Goal: Transaction & Acquisition: Purchase product/service

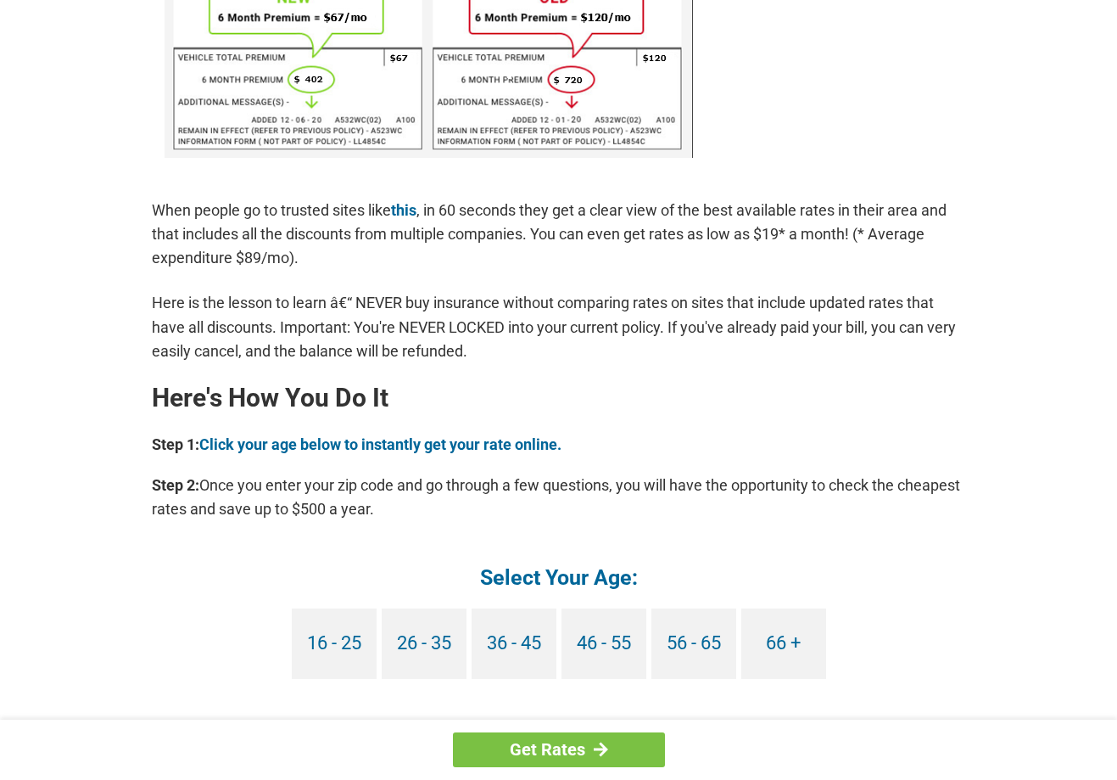
scroll to position [1272, 0]
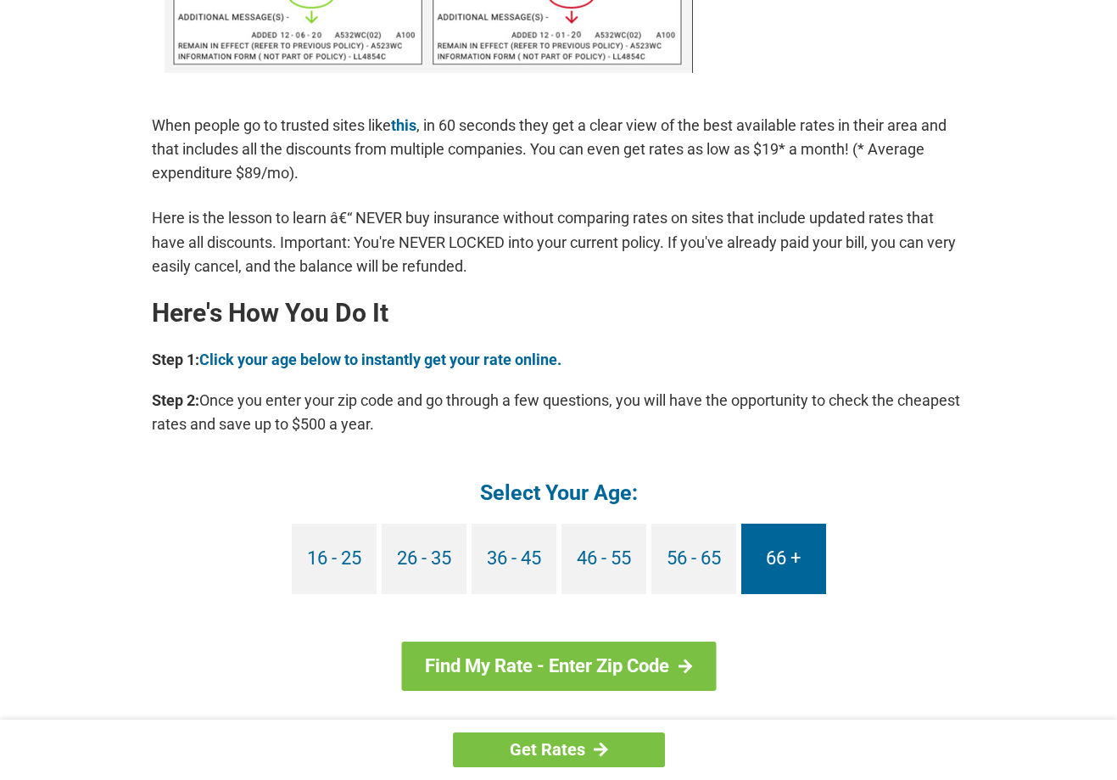
click at [795, 569] on link "66 +" at bounding box center [783, 558] width 85 height 70
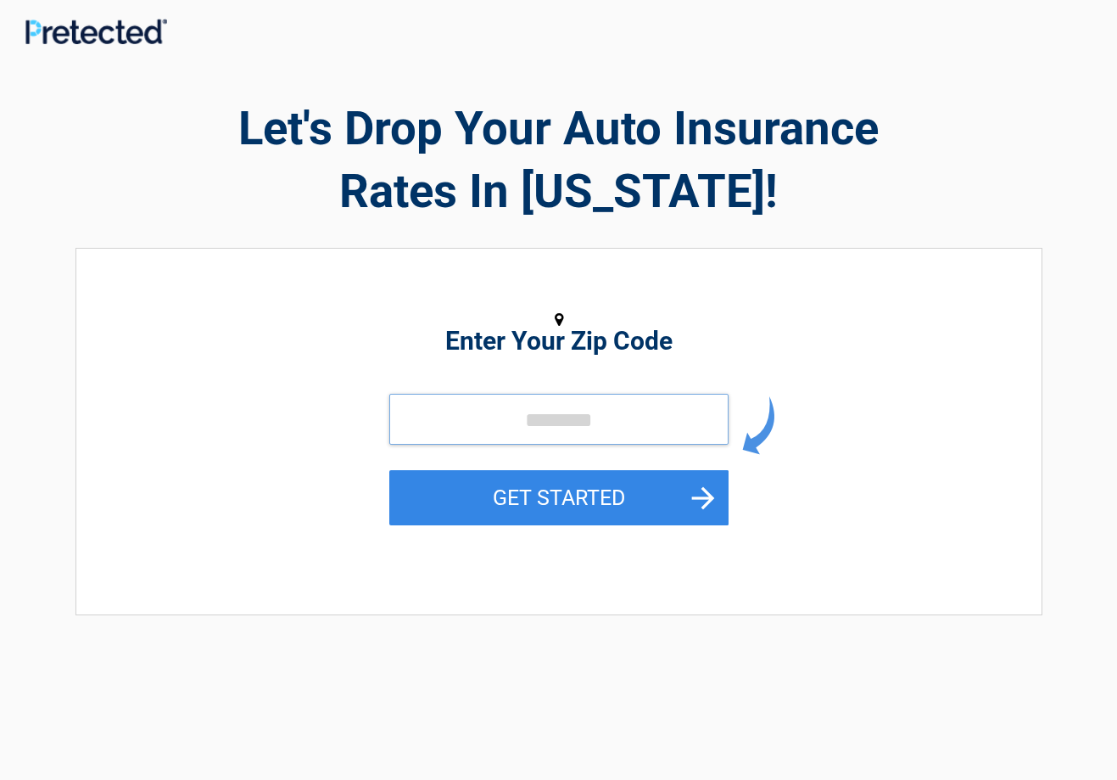
click at [509, 419] on input "tel" at bounding box center [558, 419] width 339 height 51
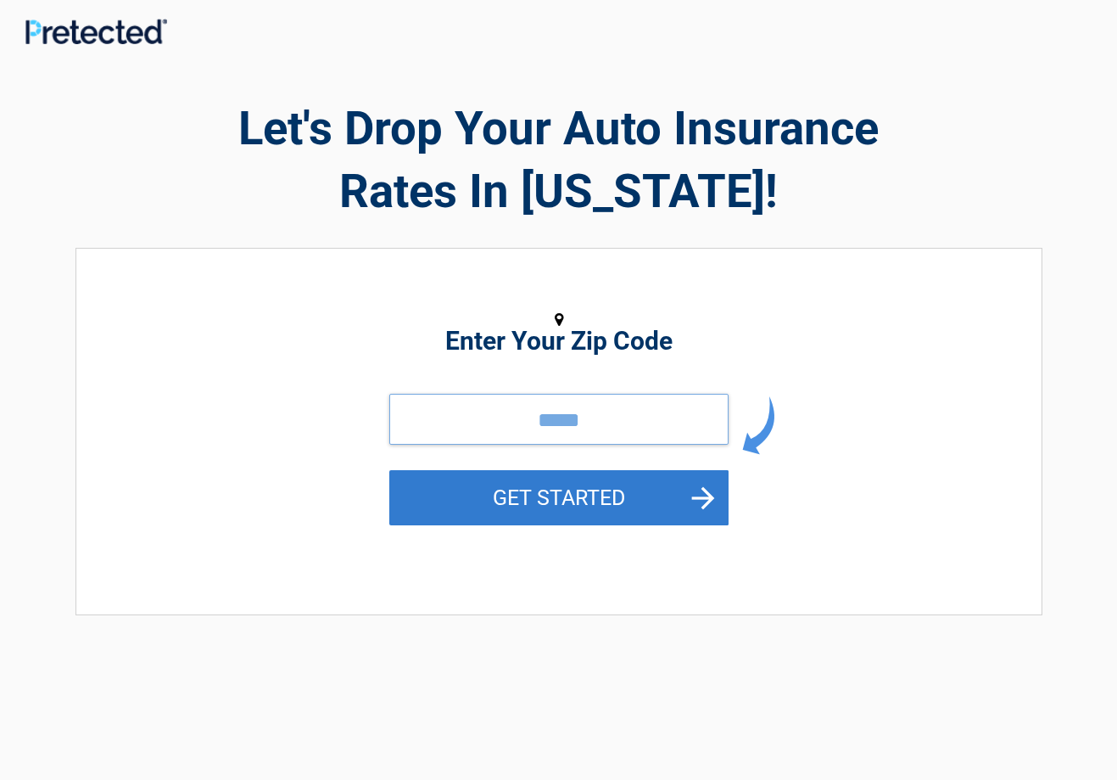
type input "*****"
click at [586, 493] on button "GET STARTED" at bounding box center [558, 497] width 339 height 55
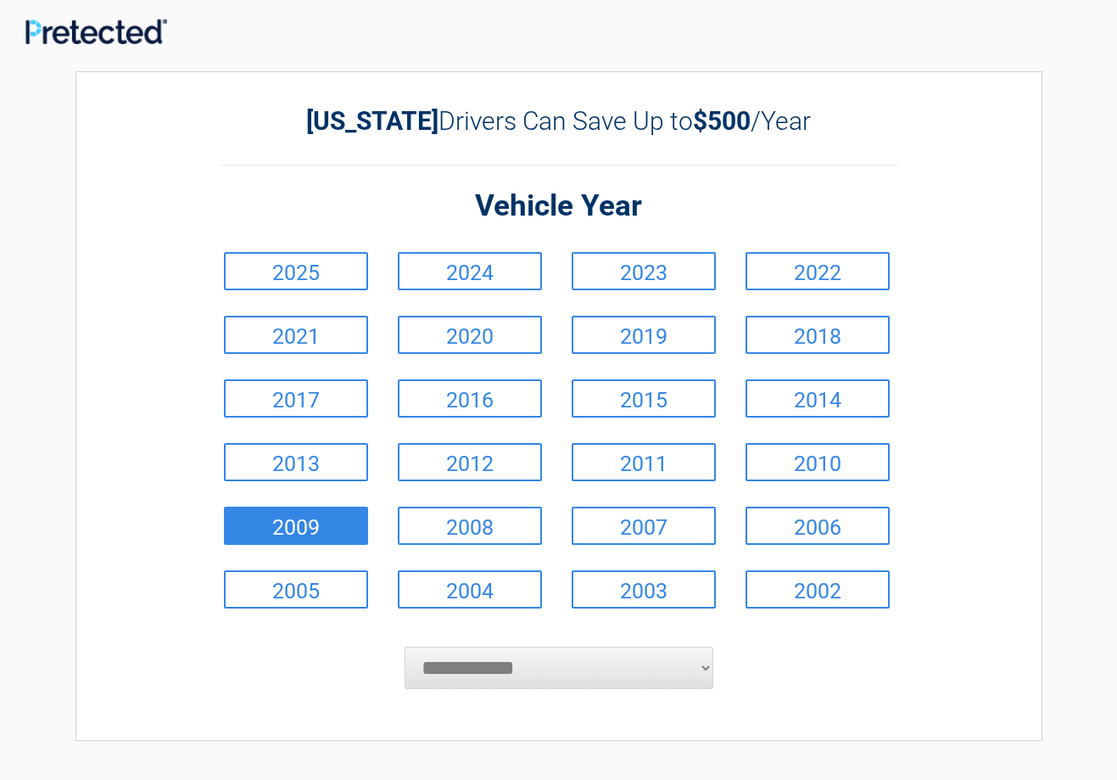
click at [341, 517] on link "2009" at bounding box center [296, 525] width 144 height 38
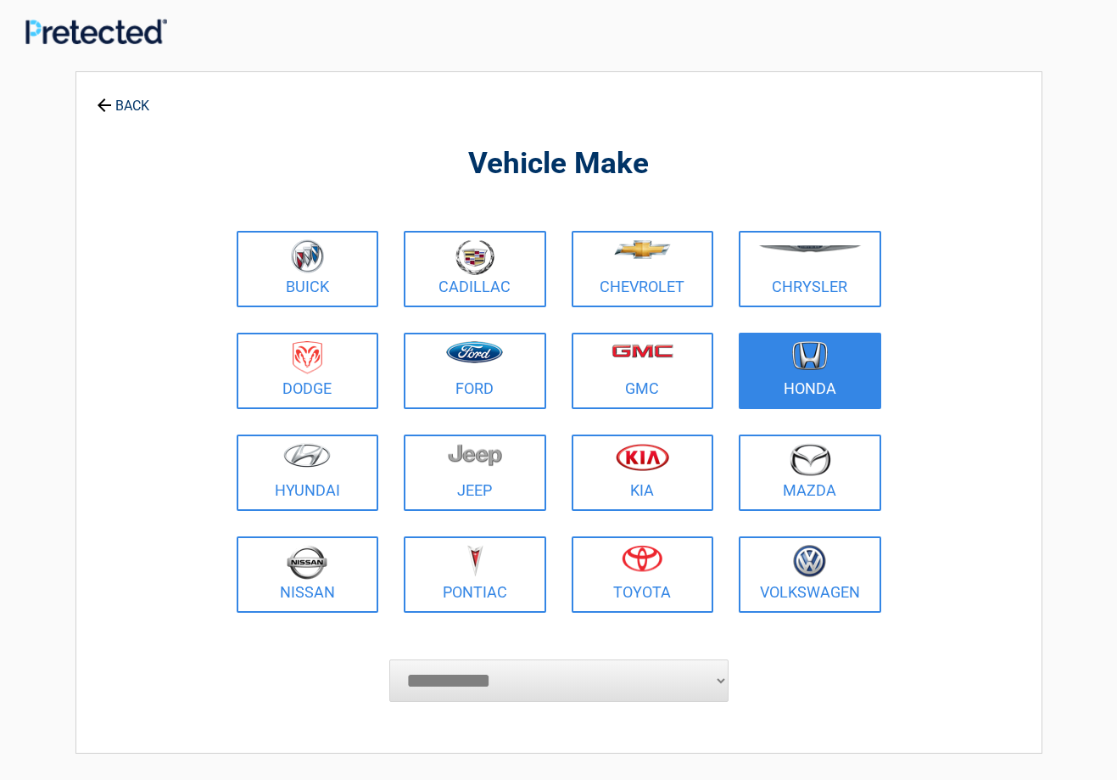
click at [814, 378] on link "Honda" at bounding box center [810, 371] width 143 height 76
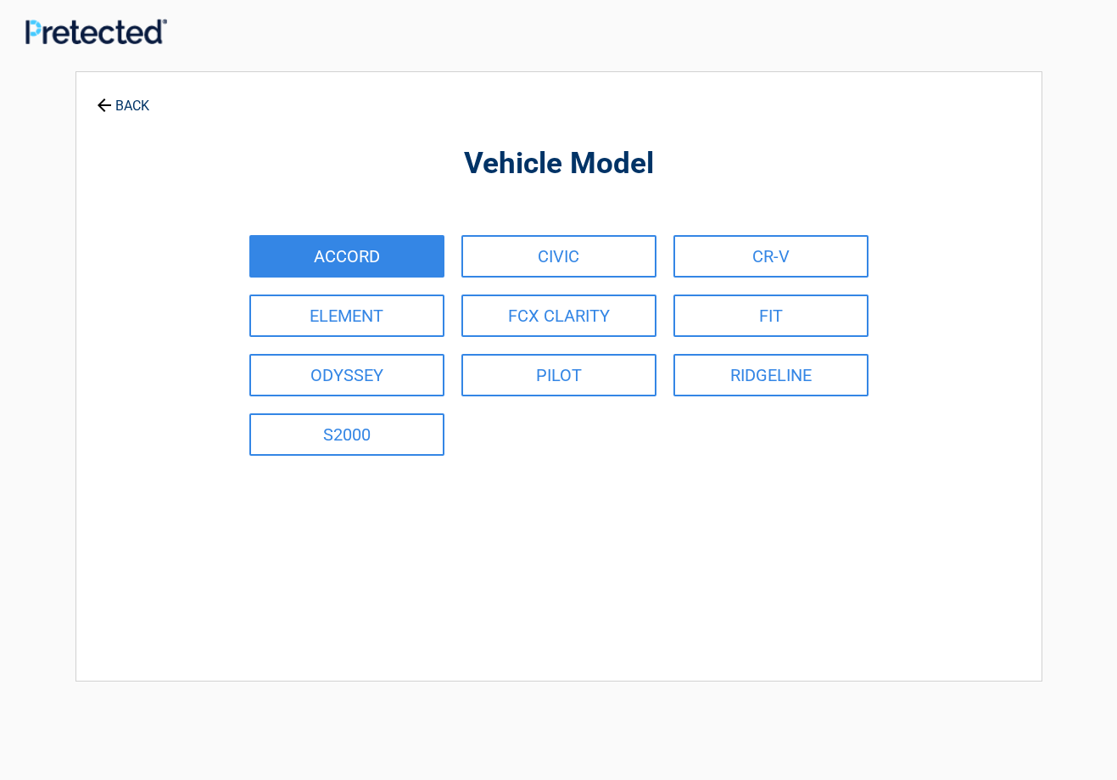
click at [410, 249] on link "ACCORD" at bounding box center [346, 256] width 195 height 42
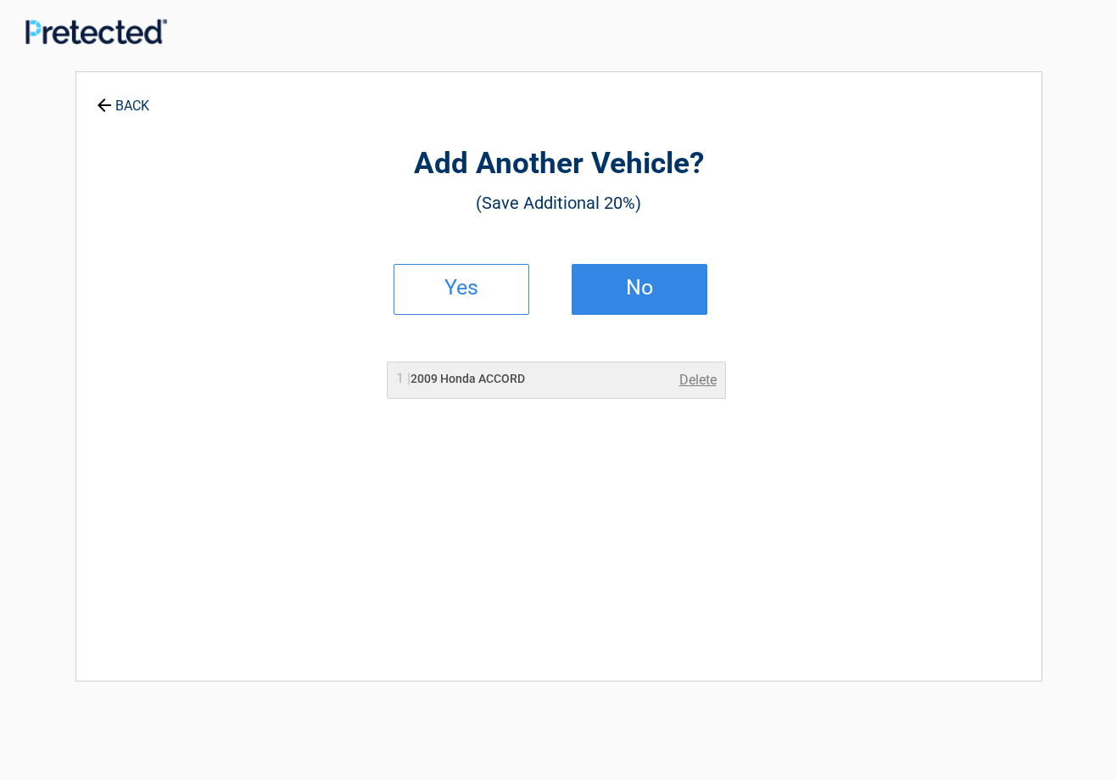
click at [663, 301] on link "No" at bounding box center [640, 289] width 136 height 51
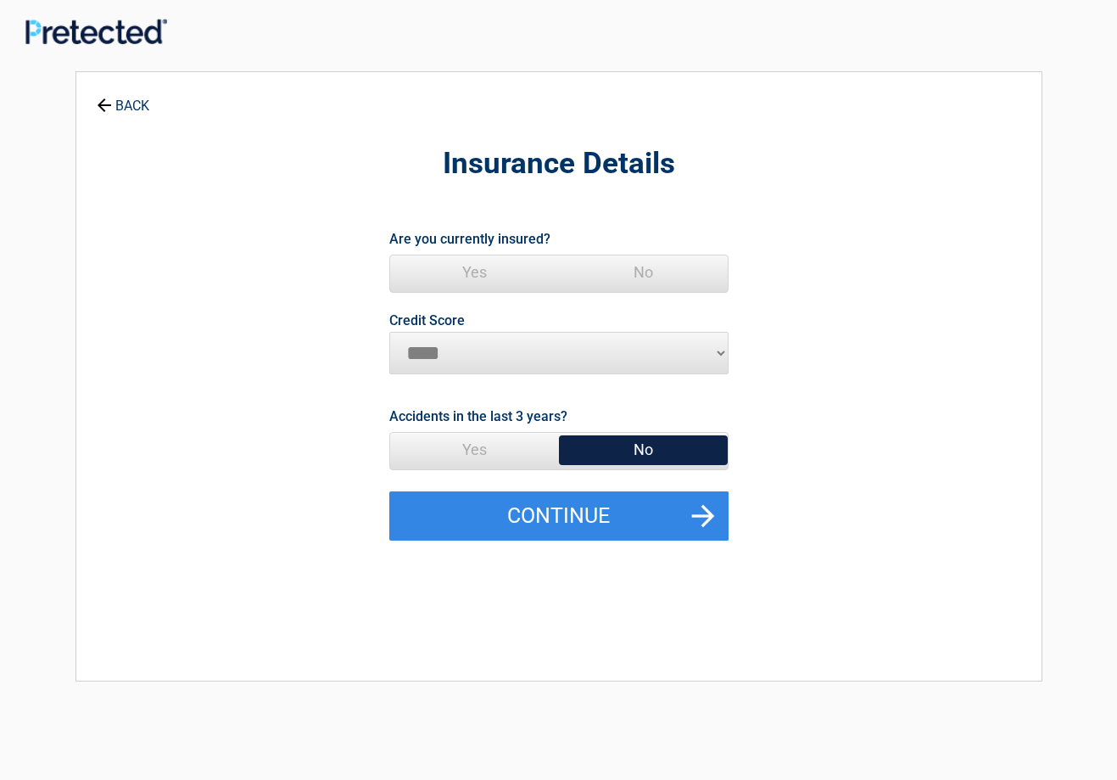
click at [461, 268] on span "Yes" at bounding box center [474, 272] width 169 height 34
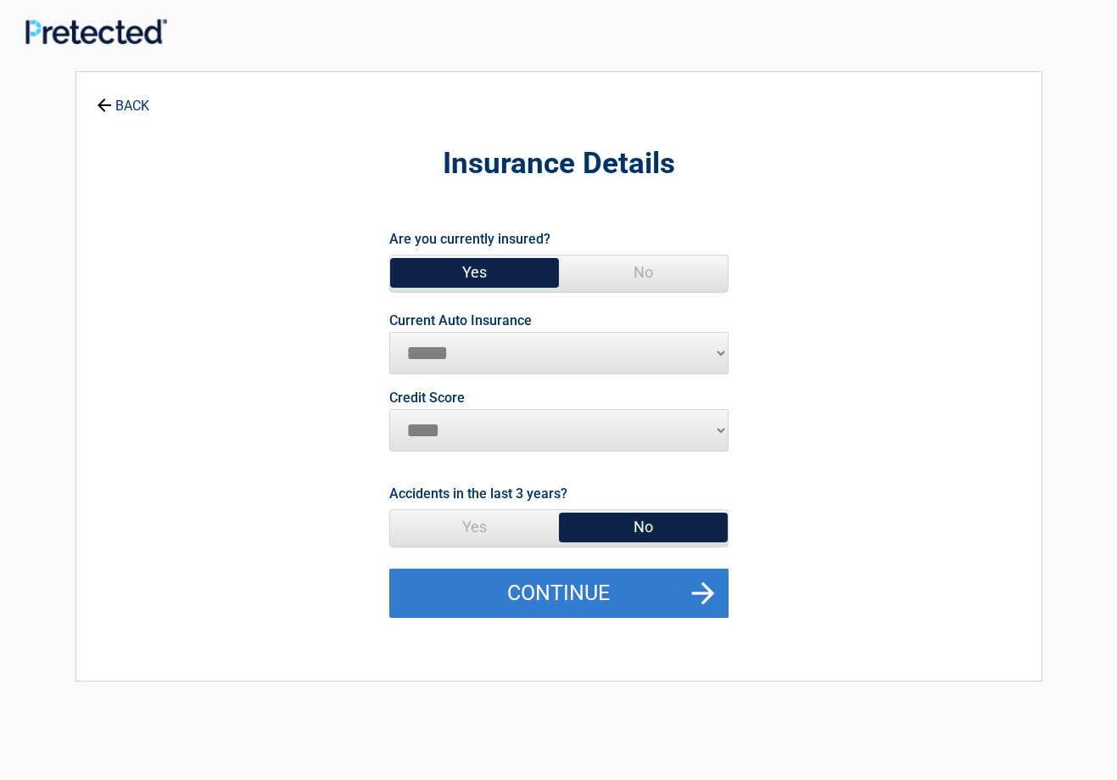
click at [540, 581] on button "Continue" at bounding box center [558, 592] width 339 height 49
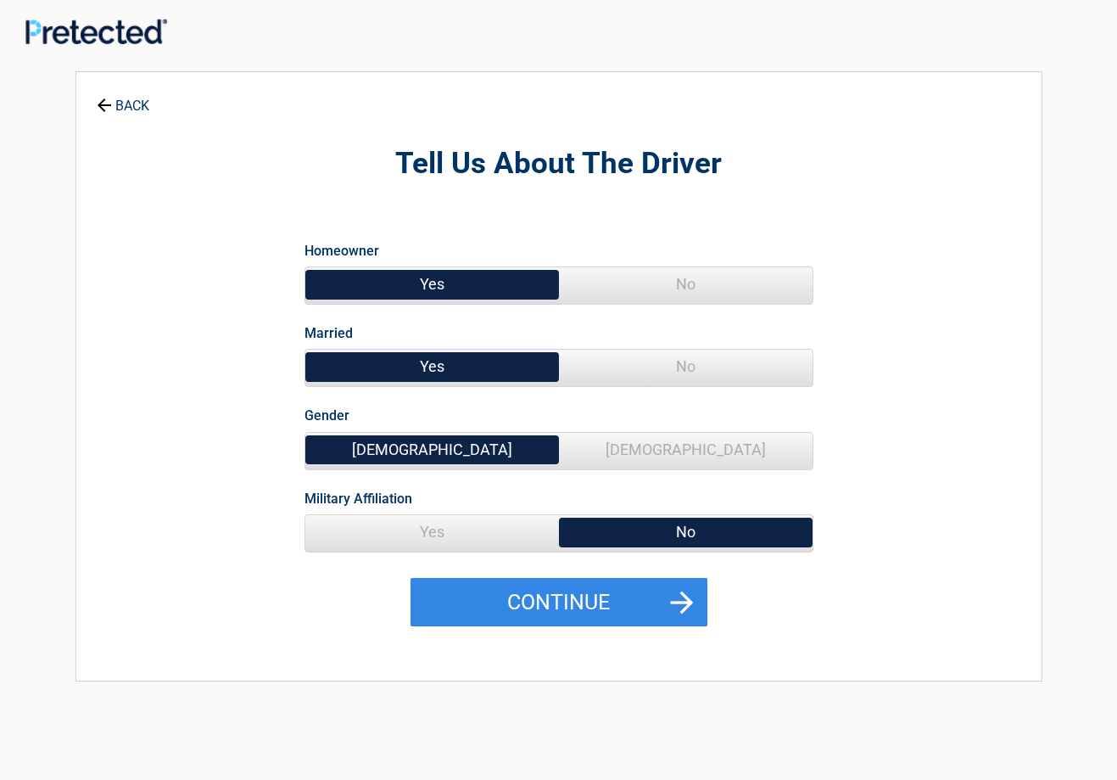
click at [686, 448] on span "Female" at bounding box center [686, 450] width 254 height 34
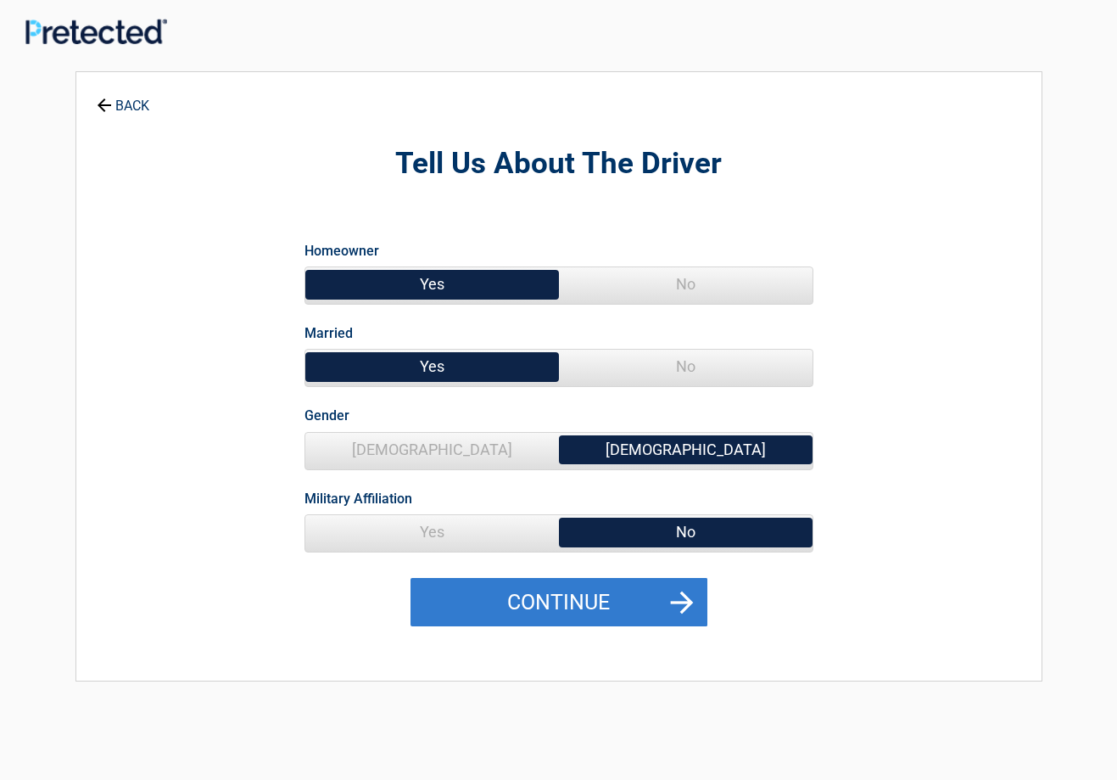
click at [600, 603] on button "Continue" at bounding box center [559, 602] width 297 height 49
